Goal: Task Accomplishment & Management: Use online tool/utility

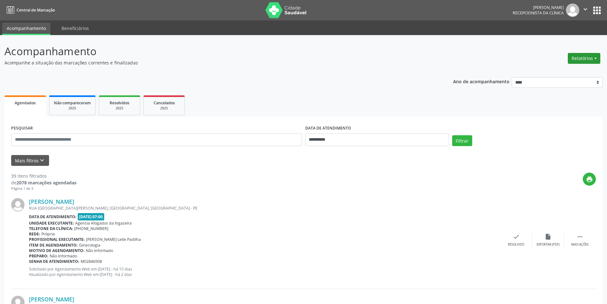
click at [581, 59] on button "Relatórios" at bounding box center [584, 58] width 33 height 11
click at [556, 72] on link "Agendamentos" at bounding box center [566, 72] width 69 height 9
select select "*"
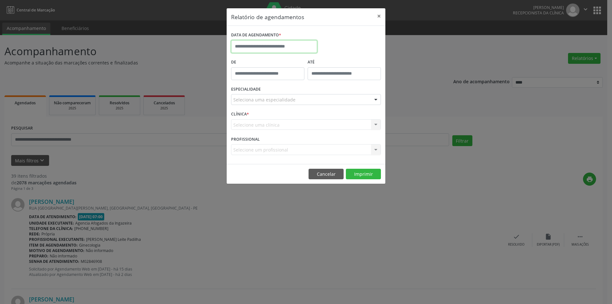
click at [269, 47] on body "**********" at bounding box center [306, 152] width 612 height 304
click at [279, 101] on span "13" at bounding box center [280, 105] width 12 height 12
type input "**********"
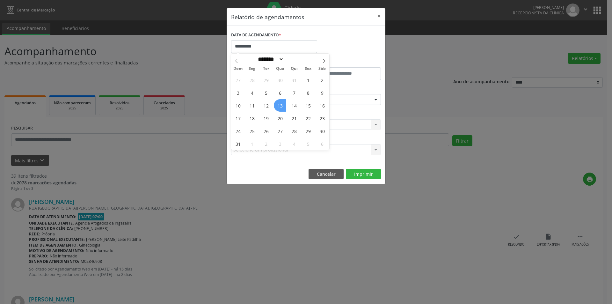
click at [279, 101] on span "13" at bounding box center [280, 105] width 12 height 12
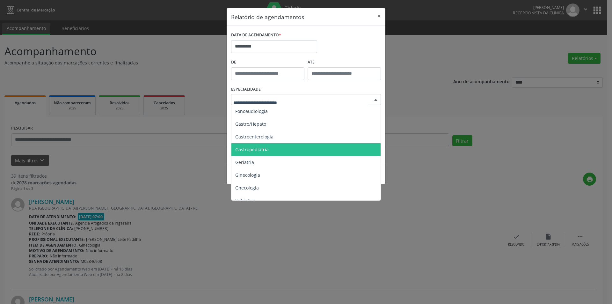
scroll to position [414, 0]
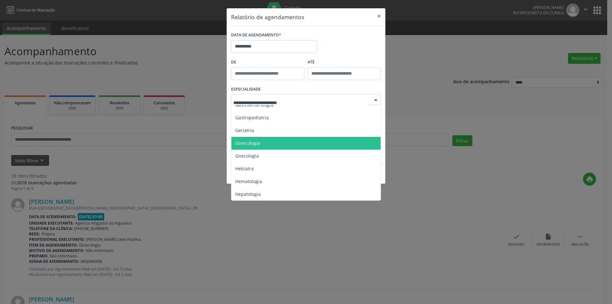
click at [260, 143] on span "Ginecologia" at bounding box center [306, 143] width 150 height 13
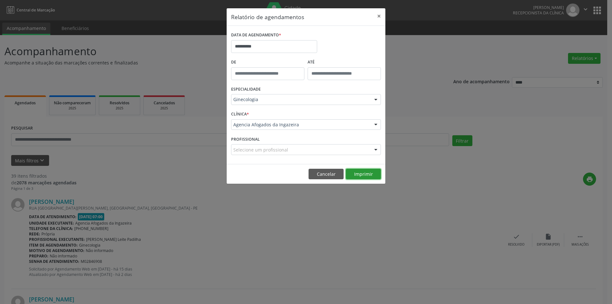
click at [364, 177] on button "Imprimir" at bounding box center [363, 174] width 35 height 11
click at [285, 47] on input "**********" at bounding box center [274, 46] width 86 height 13
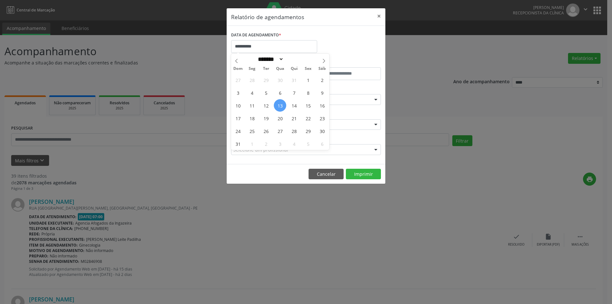
click at [281, 105] on span "13" at bounding box center [280, 105] width 12 height 12
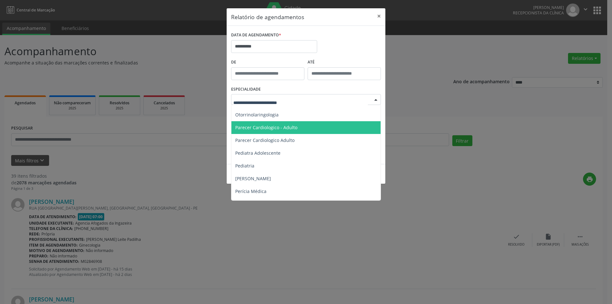
scroll to position [925, 0]
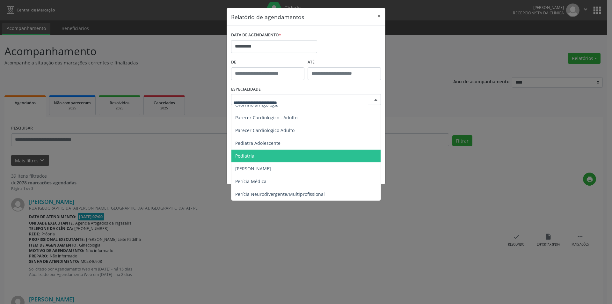
click at [284, 153] on span "Pediatria" at bounding box center [306, 156] width 150 height 13
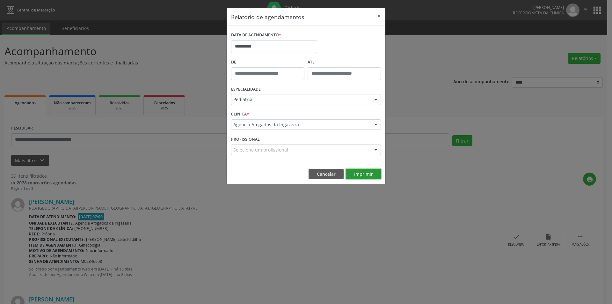
click at [374, 176] on button "Imprimir" at bounding box center [363, 174] width 35 height 11
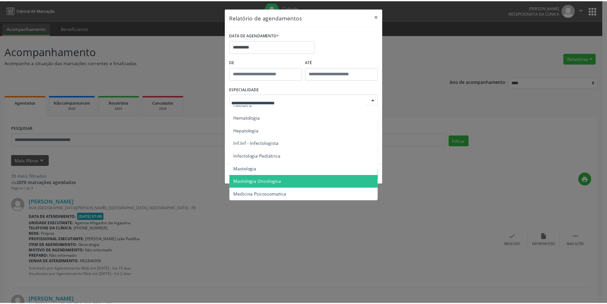
scroll to position [446, 0]
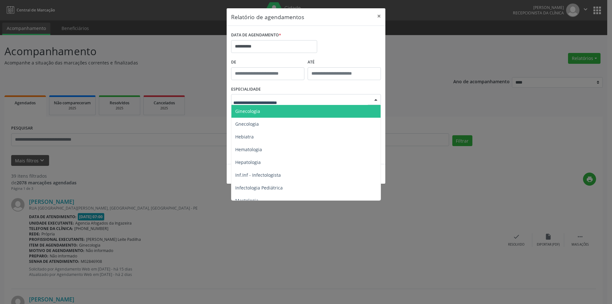
click at [302, 115] on span "Ginecologia" at bounding box center [306, 111] width 150 height 13
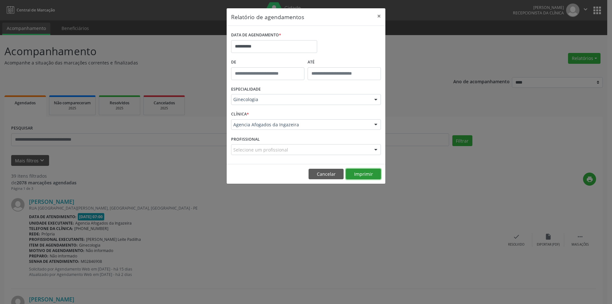
click at [359, 174] on button "Imprimir" at bounding box center [363, 174] width 35 height 11
click at [287, 48] on body "**********" at bounding box center [306, 152] width 612 height 304
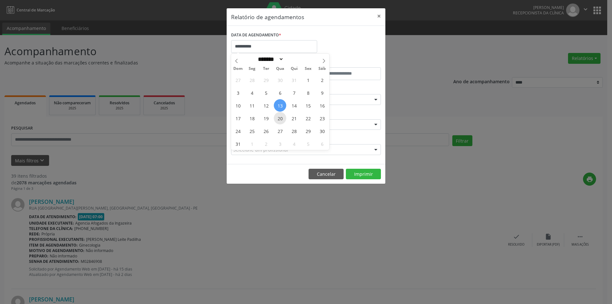
click at [279, 117] on span "20" at bounding box center [280, 118] width 12 height 12
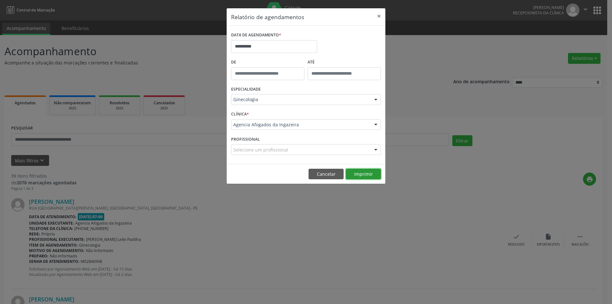
click at [361, 173] on button "Imprimir" at bounding box center [363, 174] width 35 height 11
click at [272, 50] on input "**********" at bounding box center [274, 46] width 86 height 13
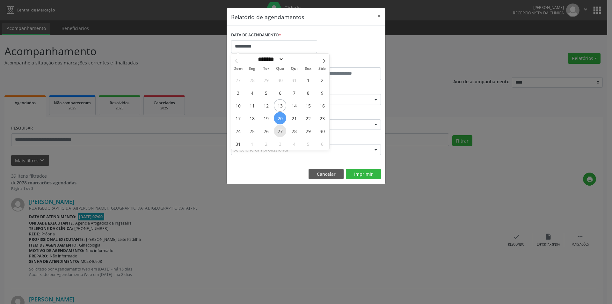
click at [282, 133] on span "27" at bounding box center [280, 131] width 12 height 12
type input "**********"
click at [282, 133] on span "27" at bounding box center [280, 131] width 12 height 12
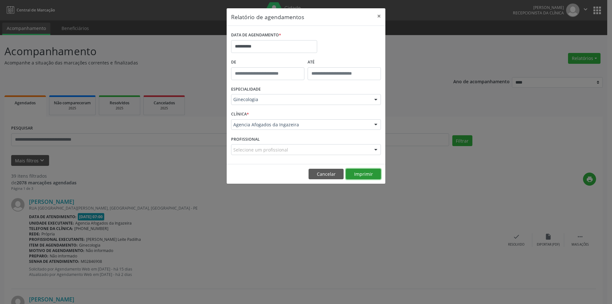
click at [364, 175] on button "Imprimir" at bounding box center [363, 174] width 35 height 11
click at [379, 16] on button "×" at bounding box center [379, 16] width 13 height 16
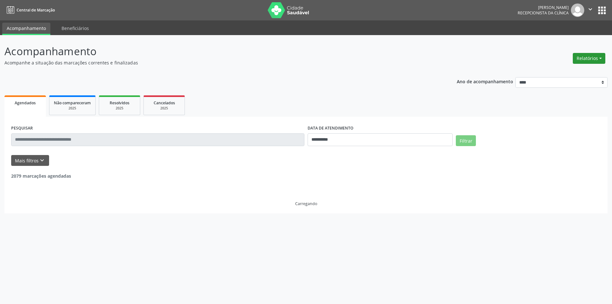
click at [596, 57] on button "Relatórios" at bounding box center [589, 58] width 33 height 11
click at [569, 74] on link "Agendamentos" at bounding box center [571, 72] width 69 height 9
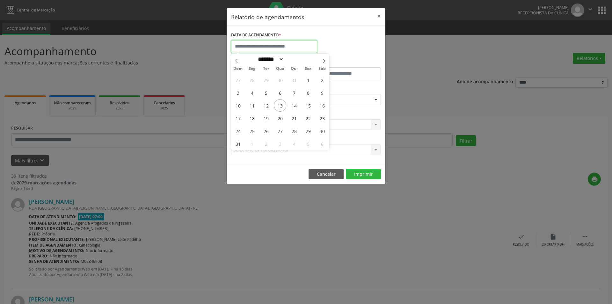
click at [251, 48] on input "text" at bounding box center [274, 46] width 86 height 13
click at [281, 105] on span "13" at bounding box center [280, 105] width 12 height 12
type input "**********"
click at [281, 105] on span "13" at bounding box center [280, 105] width 12 height 12
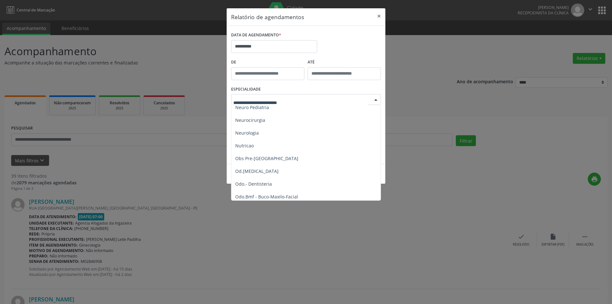
scroll to position [606, 0]
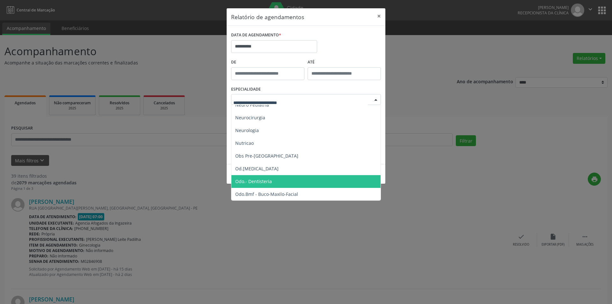
click at [264, 182] on span "Odo.- Dentisteria" at bounding box center [253, 181] width 37 height 6
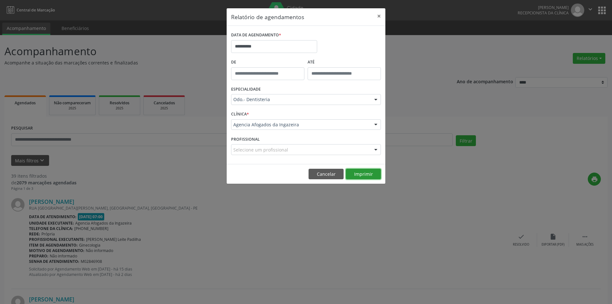
click at [367, 175] on button "Imprimir" at bounding box center [363, 174] width 35 height 11
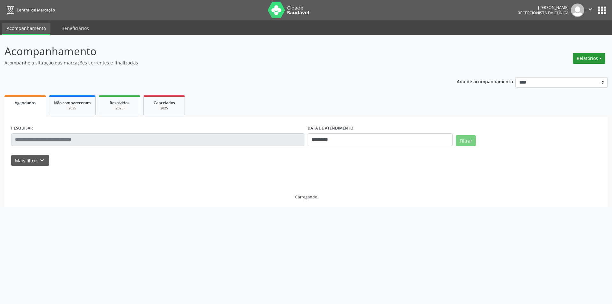
click at [586, 58] on button "Relatórios" at bounding box center [589, 58] width 33 height 11
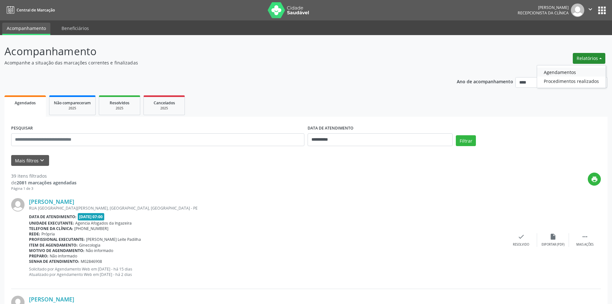
click at [560, 72] on link "Agendamentos" at bounding box center [571, 72] width 69 height 9
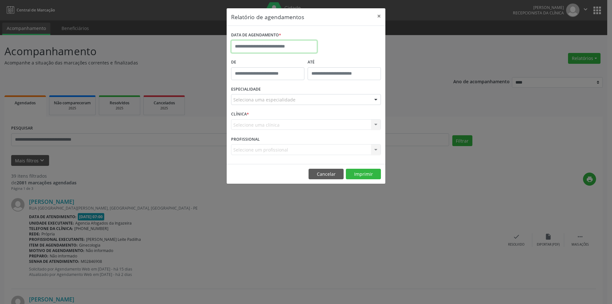
click at [258, 48] on input "text" at bounding box center [274, 46] width 86 height 13
click at [294, 105] on span "14" at bounding box center [294, 105] width 12 height 12
type input "**********"
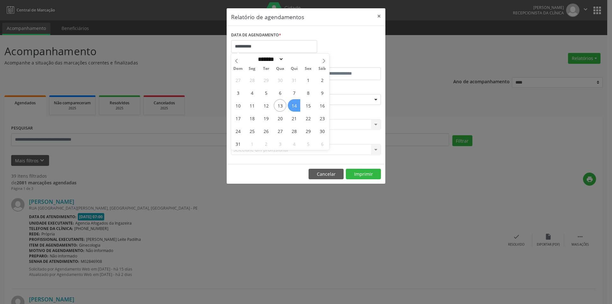
click at [294, 105] on span "14" at bounding box center [294, 105] width 12 height 12
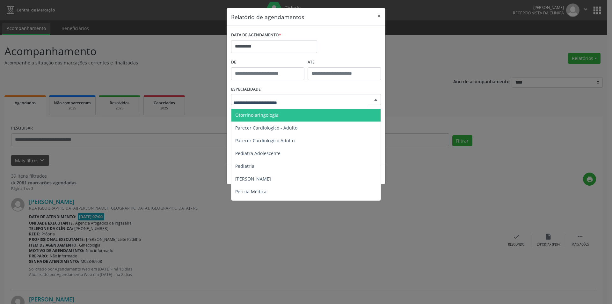
scroll to position [925, 0]
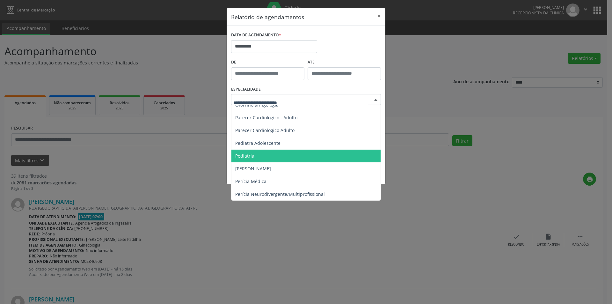
click at [271, 153] on span "Pediatria" at bounding box center [306, 156] width 150 height 13
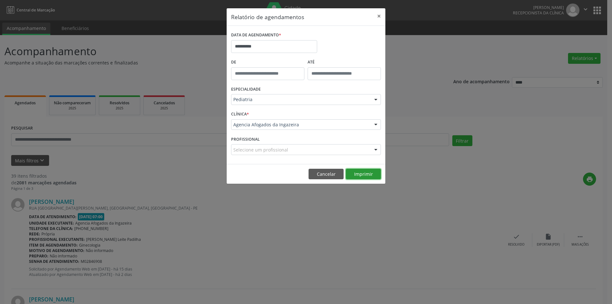
click at [362, 173] on button "Imprimir" at bounding box center [363, 174] width 35 height 11
click at [278, 45] on input "**********" at bounding box center [274, 46] width 86 height 13
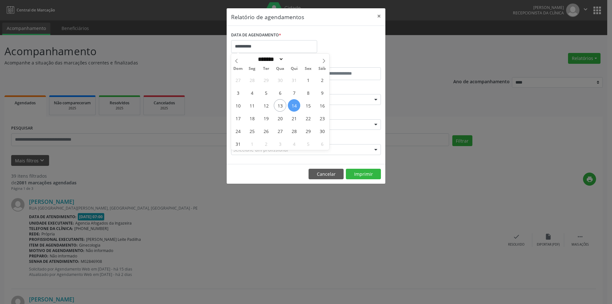
click at [296, 103] on span "14" at bounding box center [294, 105] width 12 height 12
type input "**********"
click at [296, 103] on span "14" at bounding box center [294, 105] width 12 height 12
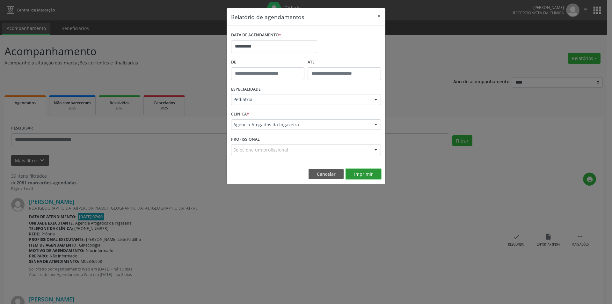
click at [356, 174] on button "Imprimir" at bounding box center [363, 174] width 35 height 11
click at [328, 173] on button "Cancelar" at bounding box center [326, 174] width 35 height 11
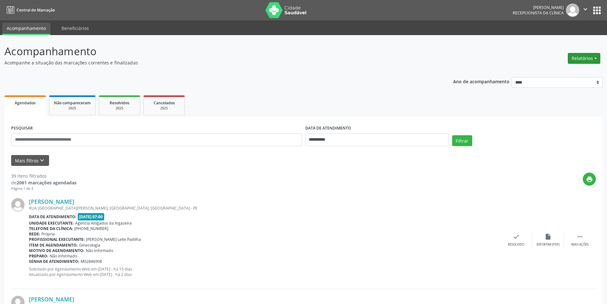
click at [571, 61] on button "Relatórios" at bounding box center [584, 58] width 33 height 11
click at [566, 71] on link "Agendamentos" at bounding box center [566, 72] width 69 height 9
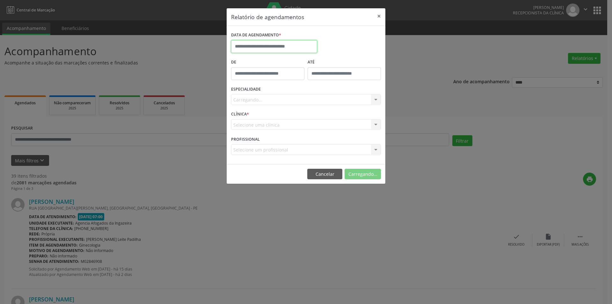
click at [273, 48] on body "**********" at bounding box center [306, 152] width 612 height 304
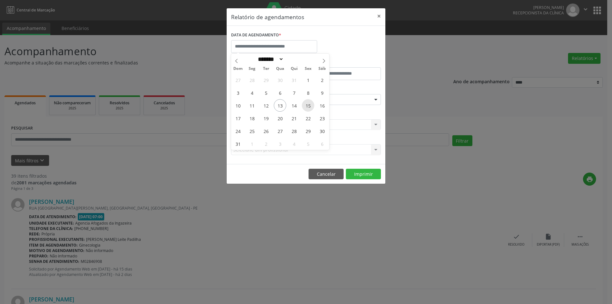
click at [310, 103] on span "15" at bounding box center [308, 105] width 12 height 12
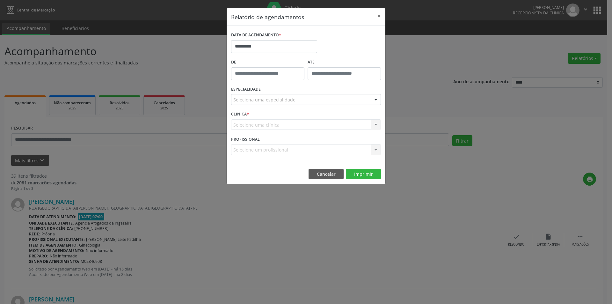
click at [311, 98] on div "Seleciona uma especialidade" at bounding box center [306, 99] width 150 height 11
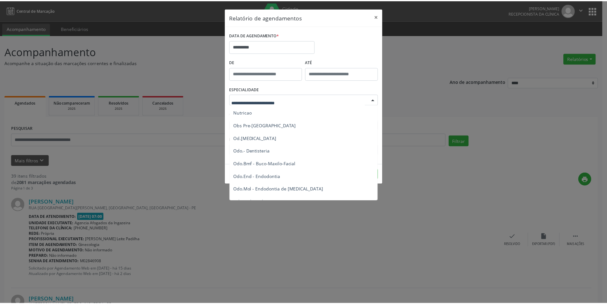
scroll to position [638, 0]
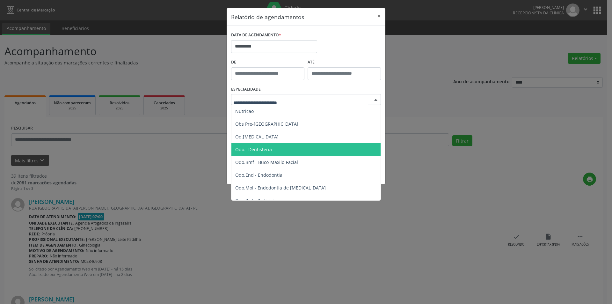
click at [278, 153] on span "Odo.- Dentisteria" at bounding box center [306, 149] width 150 height 13
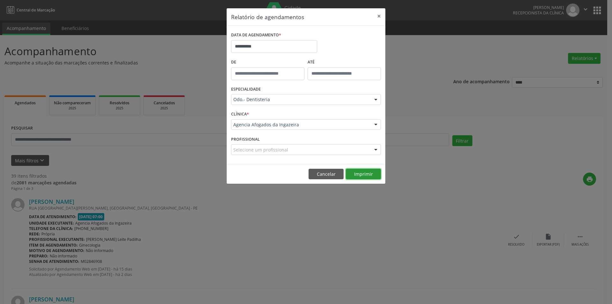
click at [365, 171] on button "Imprimir" at bounding box center [363, 174] width 35 height 11
click at [334, 176] on button "Cancelar" at bounding box center [326, 174] width 35 height 11
